Goal: Task Accomplishment & Management: Use online tool/utility

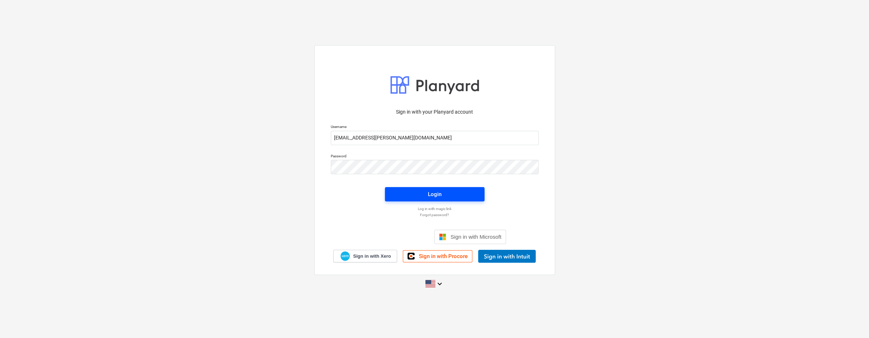
click at [452, 196] on span "Login" at bounding box center [434, 193] width 82 height 9
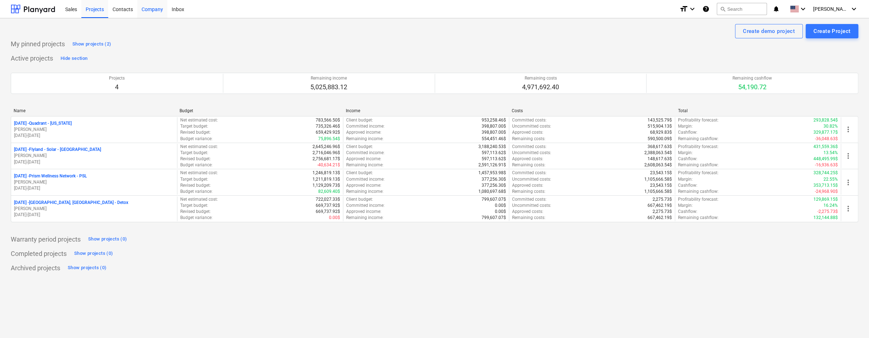
click at [160, 10] on div "Company" at bounding box center [152, 9] width 30 height 18
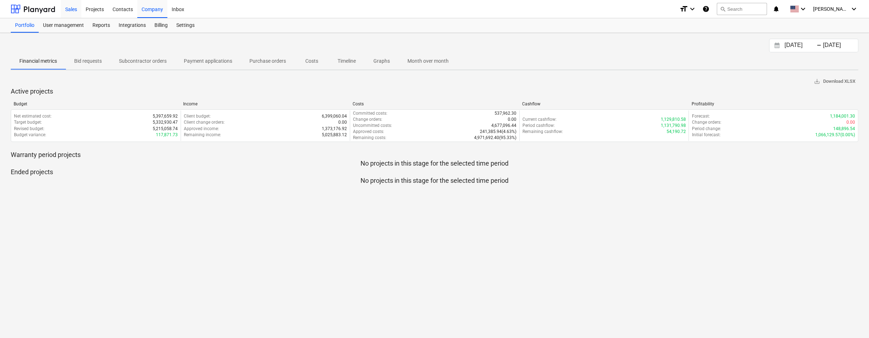
click at [74, 10] on div "Sales" at bounding box center [71, 9] width 20 height 18
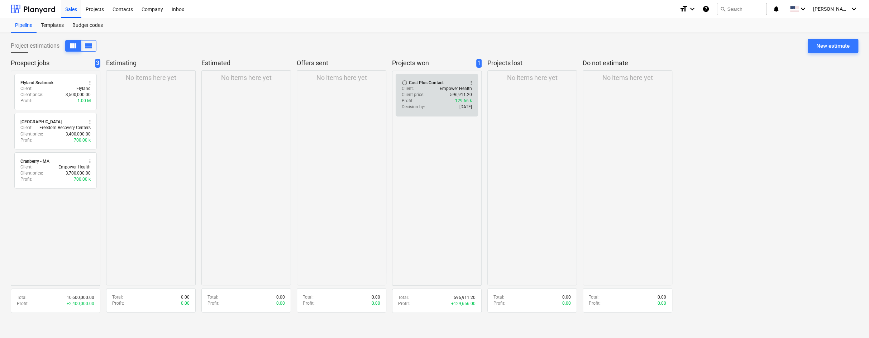
click at [472, 81] on span "more_vert" at bounding box center [471, 83] width 6 height 6
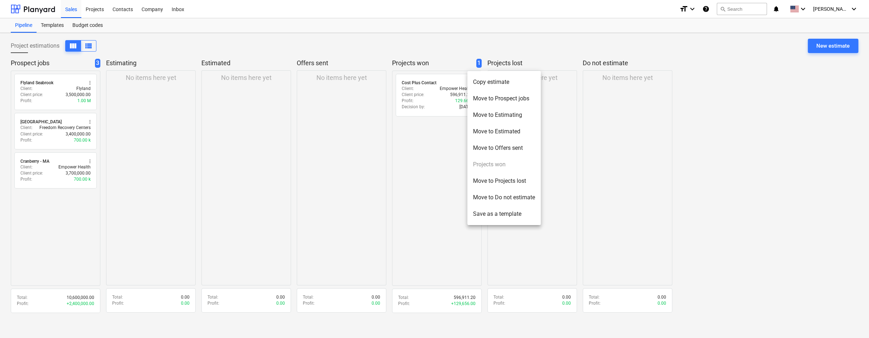
click at [423, 94] on div at bounding box center [434, 169] width 869 height 338
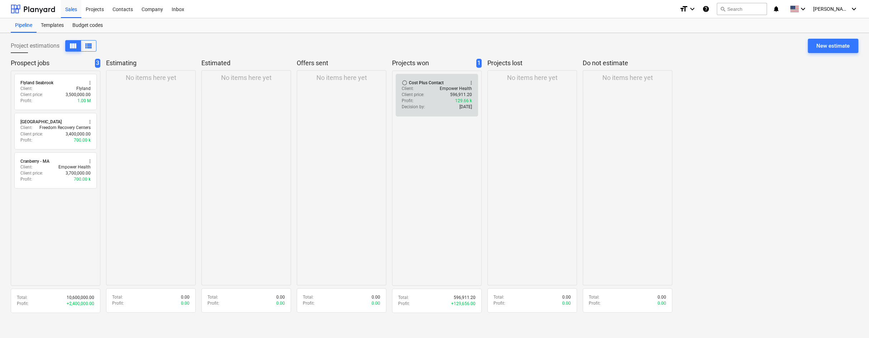
click at [428, 93] on div "Client price : 596,911.20" at bounding box center [437, 95] width 70 height 6
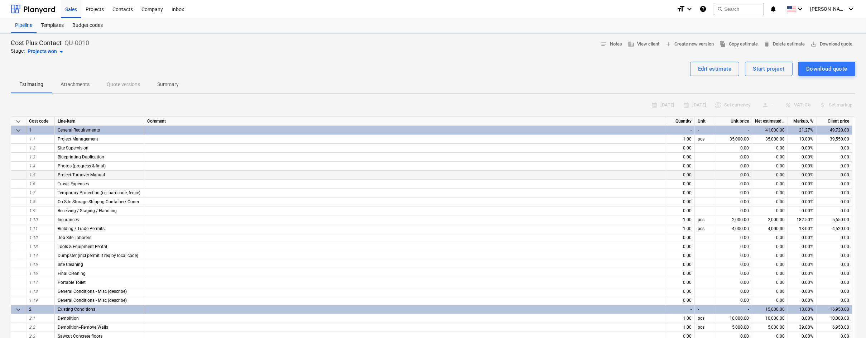
type textarea "x"
click at [766, 64] on div "Start project" at bounding box center [769, 68] width 32 height 9
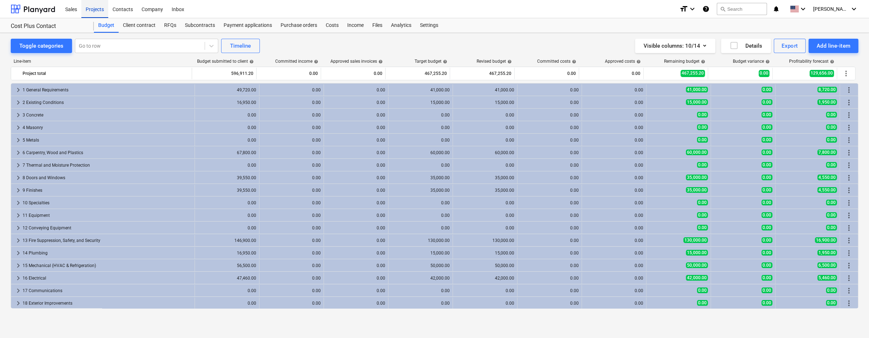
click at [92, 10] on div "Projects" at bounding box center [94, 9] width 27 height 18
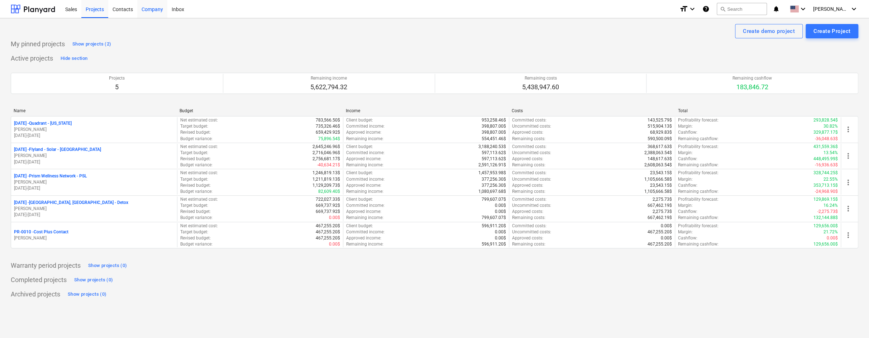
click at [149, 10] on div "Company" at bounding box center [152, 9] width 30 height 18
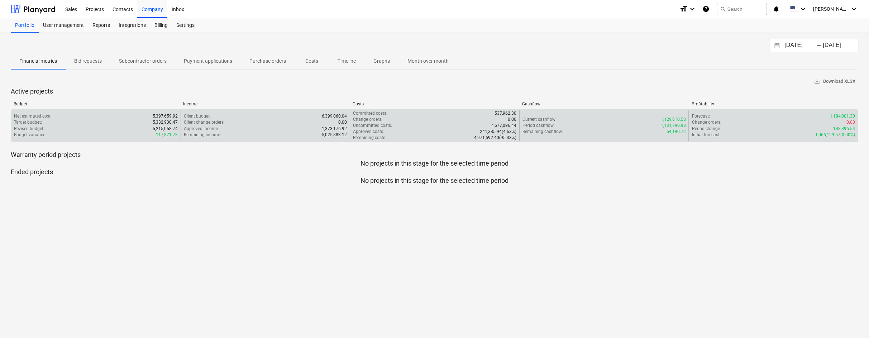
click at [785, 126] on div "Period change : 148,896.54" at bounding box center [772, 129] width 163 height 6
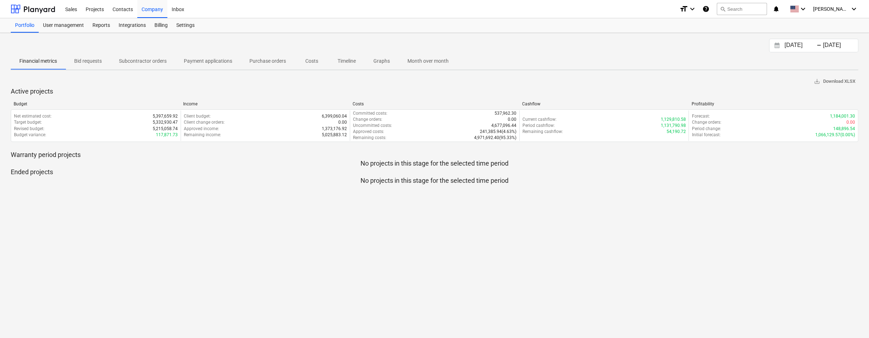
click at [315, 60] on p "Costs" at bounding box center [311, 61] width 17 height 8
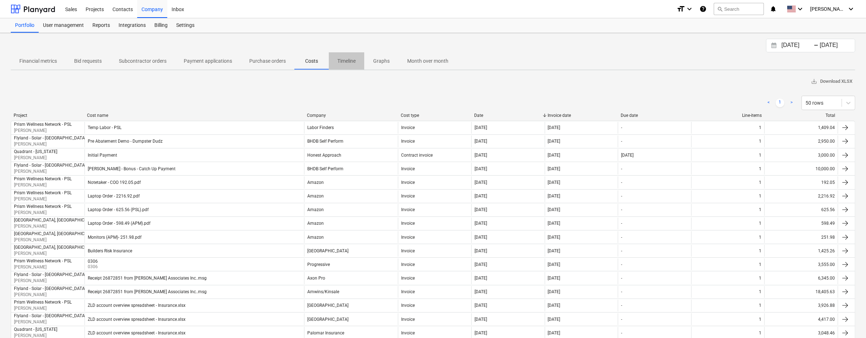
click at [350, 59] on p "Timeline" at bounding box center [346, 61] width 18 height 8
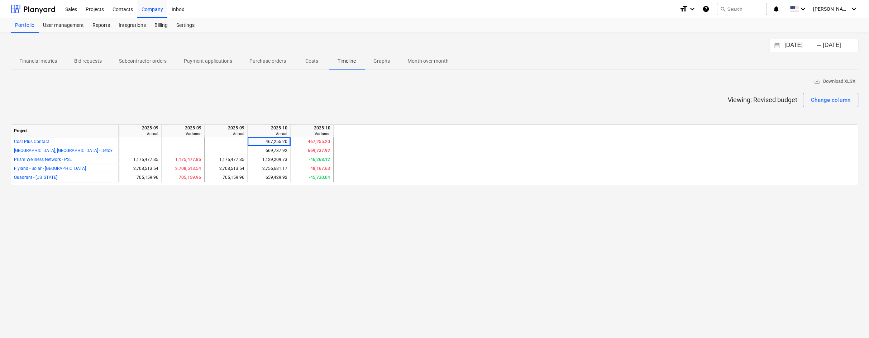
click at [432, 60] on p "Month over month" at bounding box center [427, 61] width 41 height 8
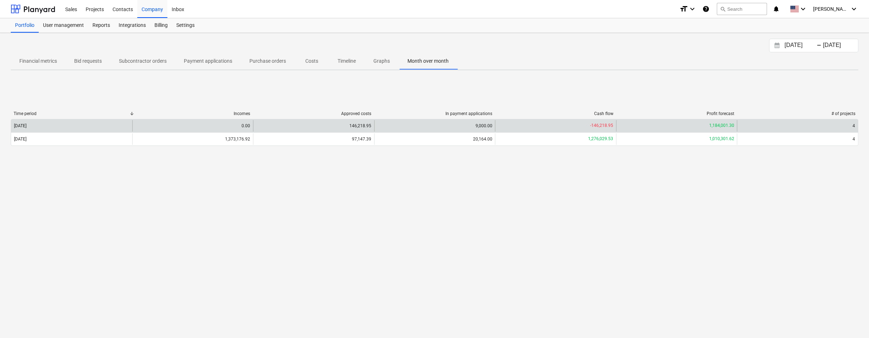
click at [717, 125] on p "1,184,001.30" at bounding box center [720, 125] width 25 height 6
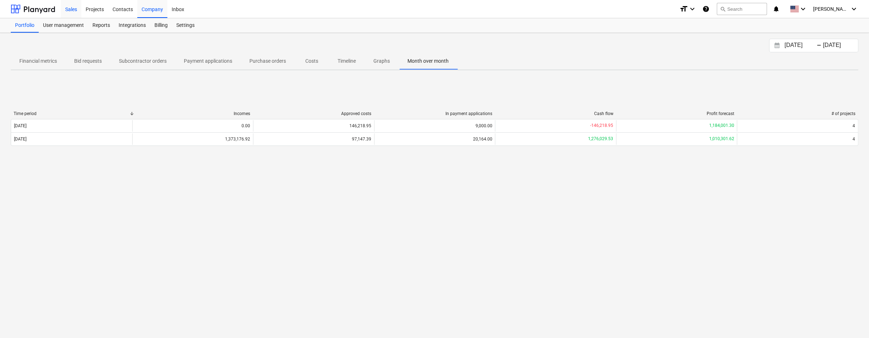
click at [67, 8] on div "Sales" at bounding box center [71, 9] width 20 height 18
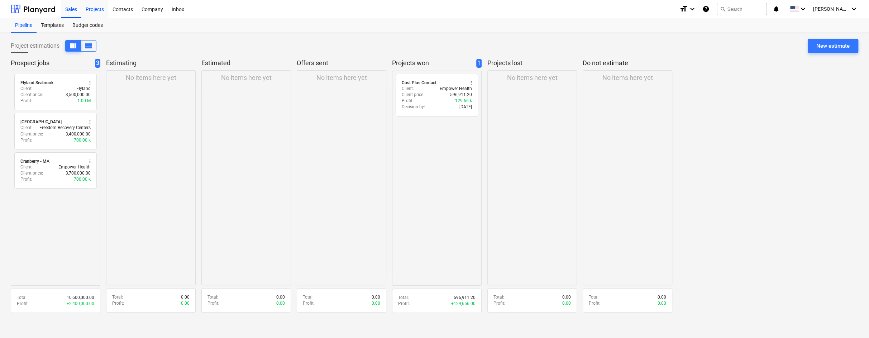
click at [95, 10] on div "Projects" at bounding box center [94, 9] width 27 height 18
